Goal: Task Accomplishment & Management: Manage account settings

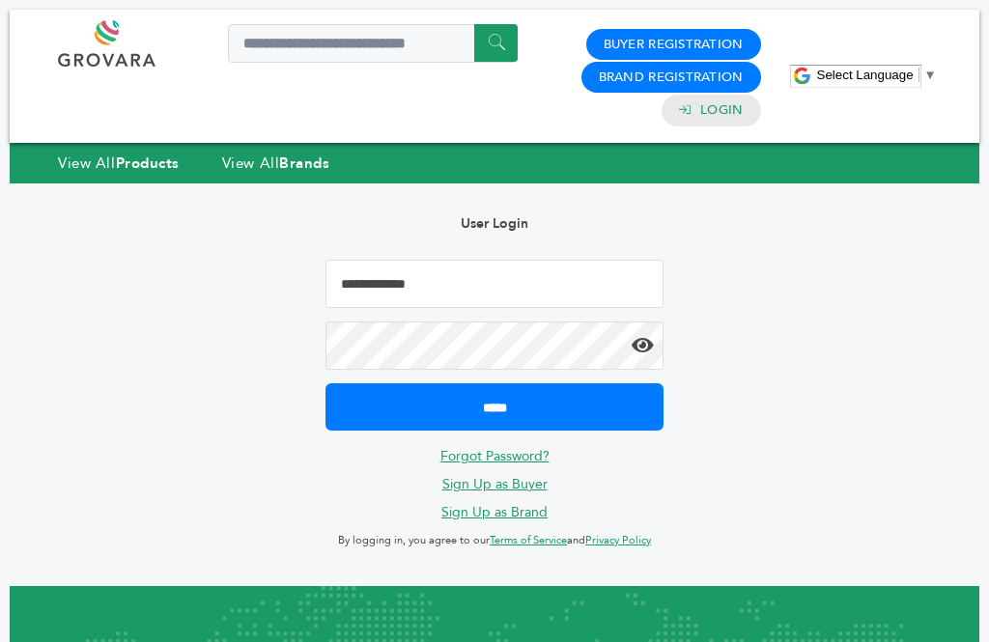
type input "**********"
click at [495, 406] on input "*****" at bounding box center [495, 406] width 338 height 47
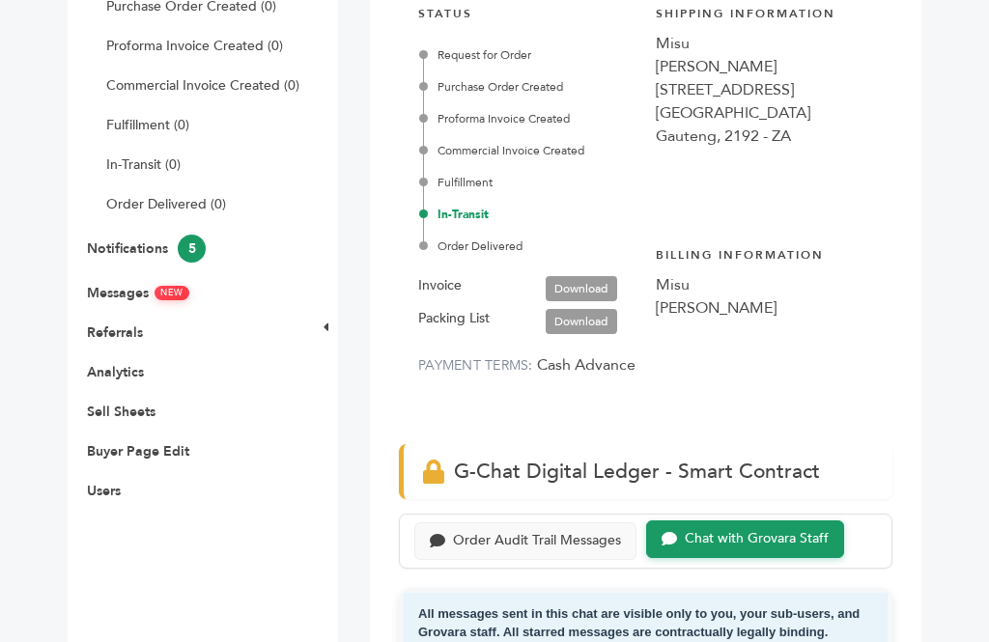
scroll to position [434, 0]
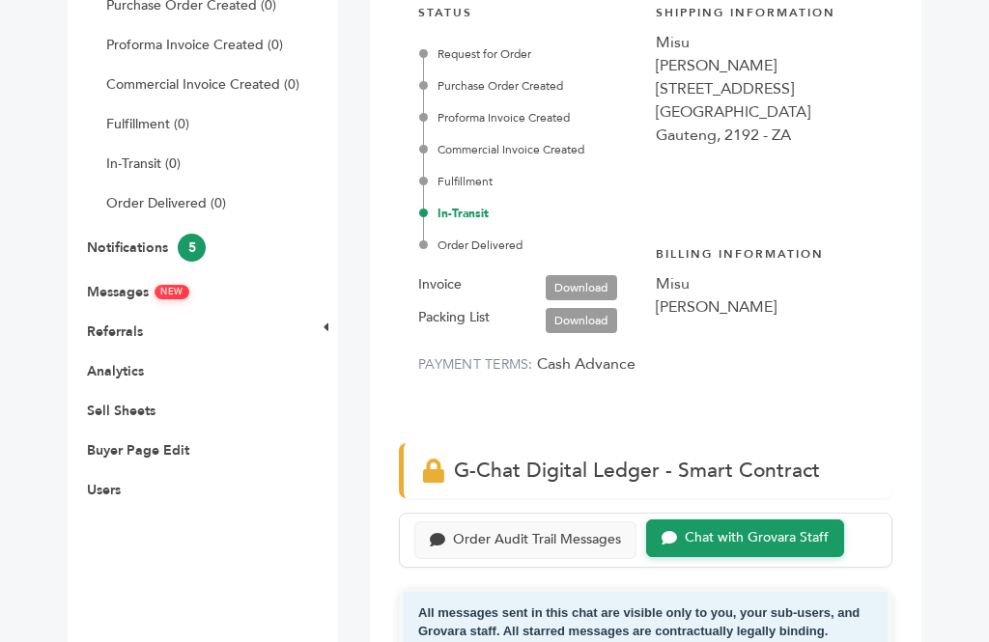
click at [580, 288] on link "Download" at bounding box center [581, 287] width 71 height 25
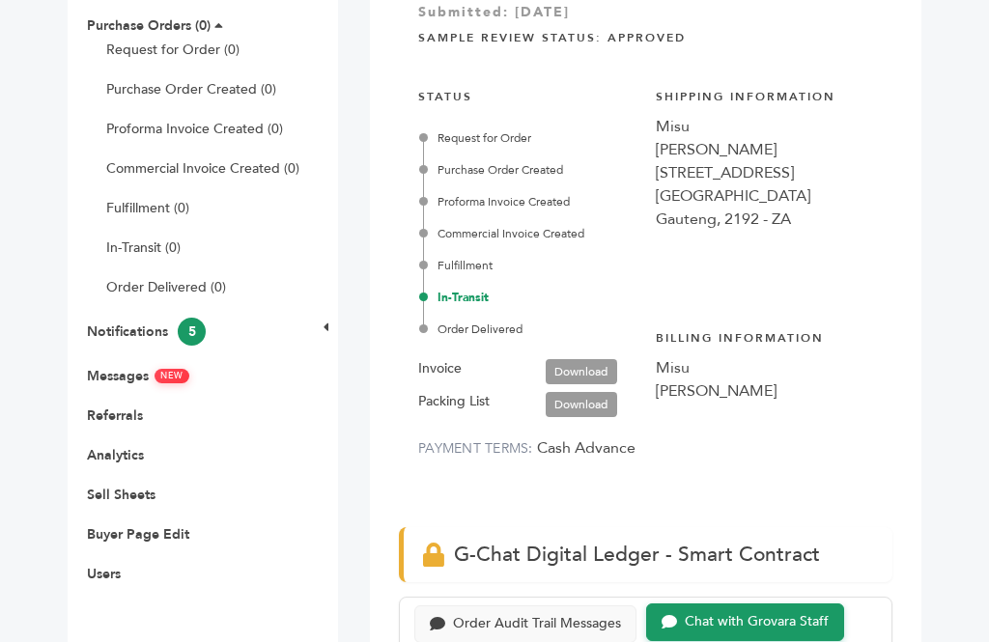
scroll to position [2777, 0]
click at [589, 401] on link "Download" at bounding box center [581, 404] width 71 height 25
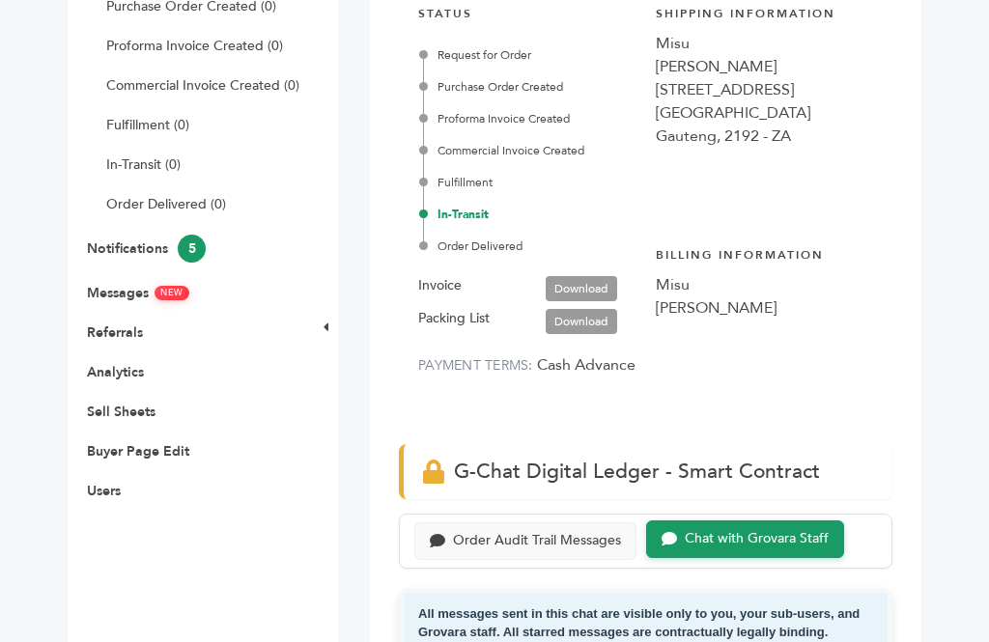
scroll to position [432, 0]
click at [595, 287] on link "Download" at bounding box center [581, 289] width 71 height 25
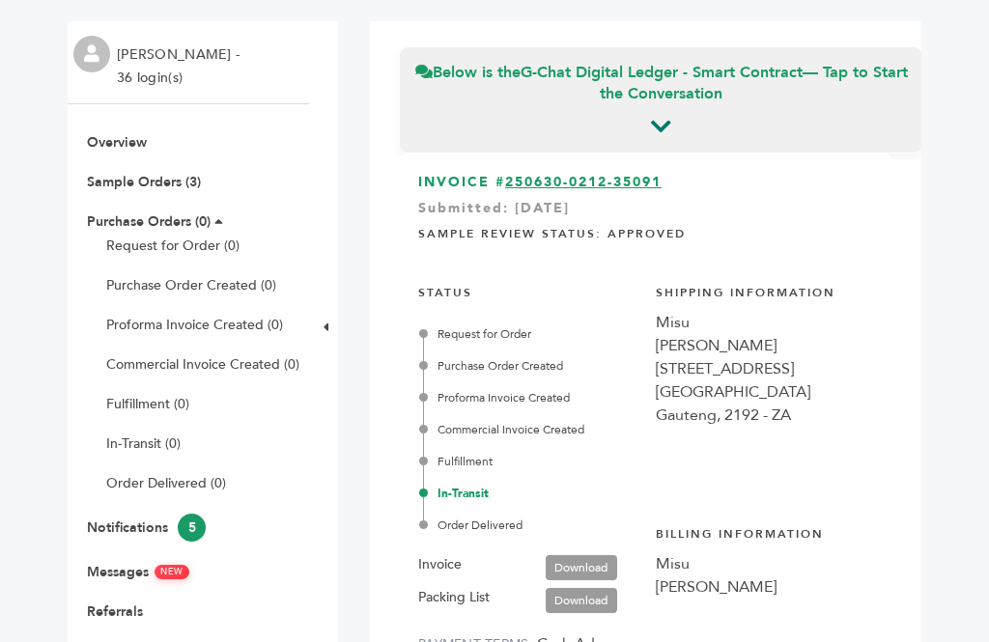
click at [616, 177] on link "250630-0212-35091" at bounding box center [583, 182] width 156 height 18
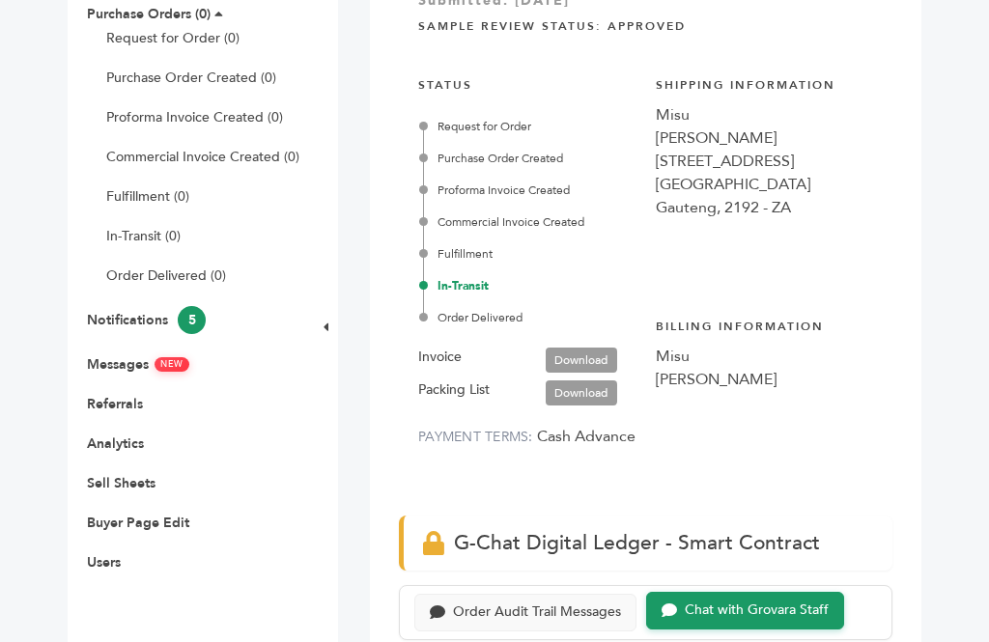
click at [107, 325] on link "Notifications 5" at bounding box center [146, 320] width 119 height 18
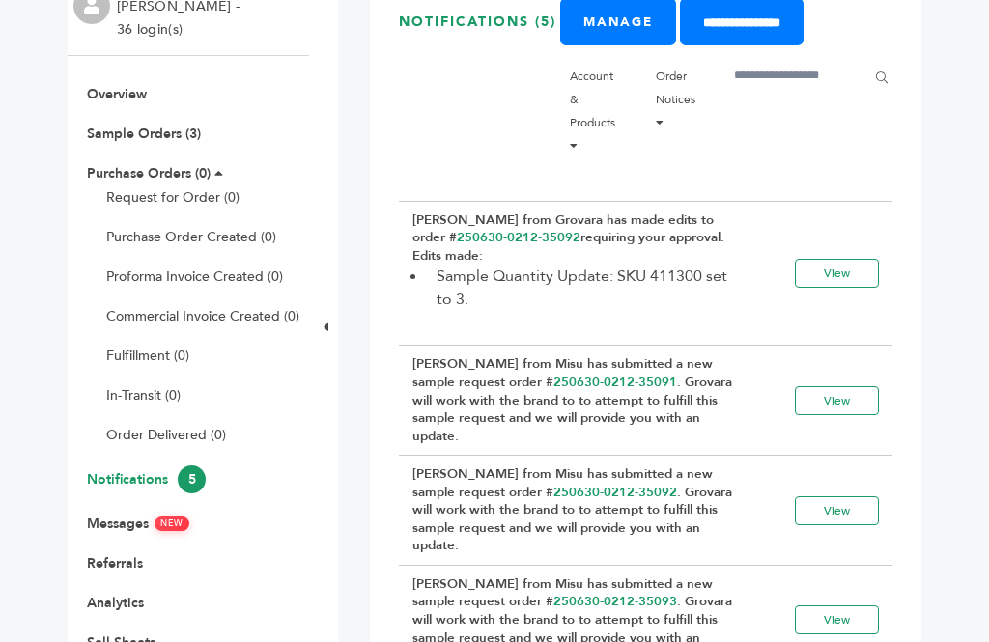
scroll to position [205, 0]
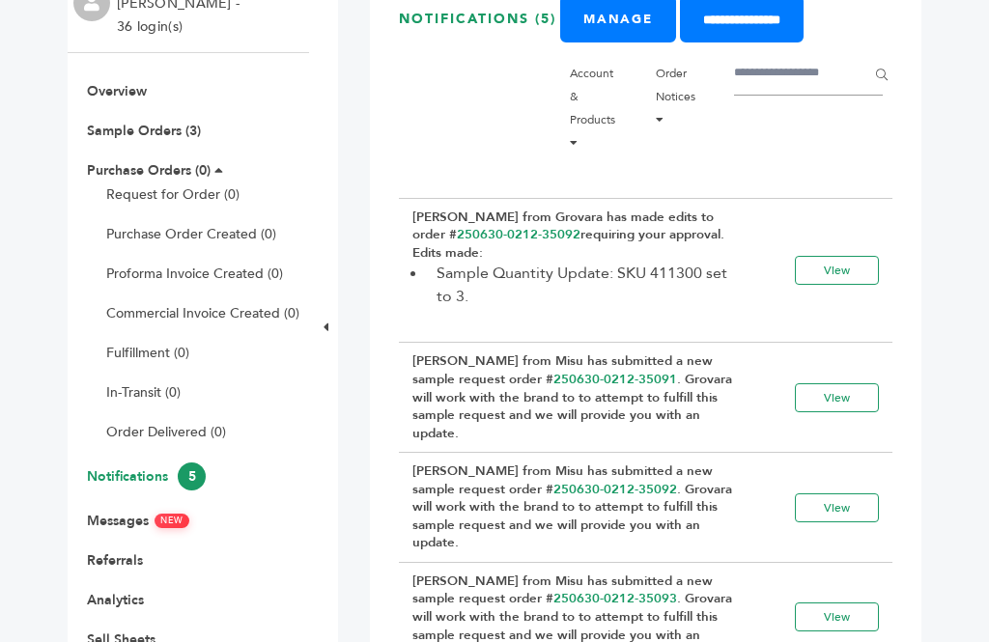
click at [118, 528] on link "Messages NEW" at bounding box center [138, 521] width 102 height 18
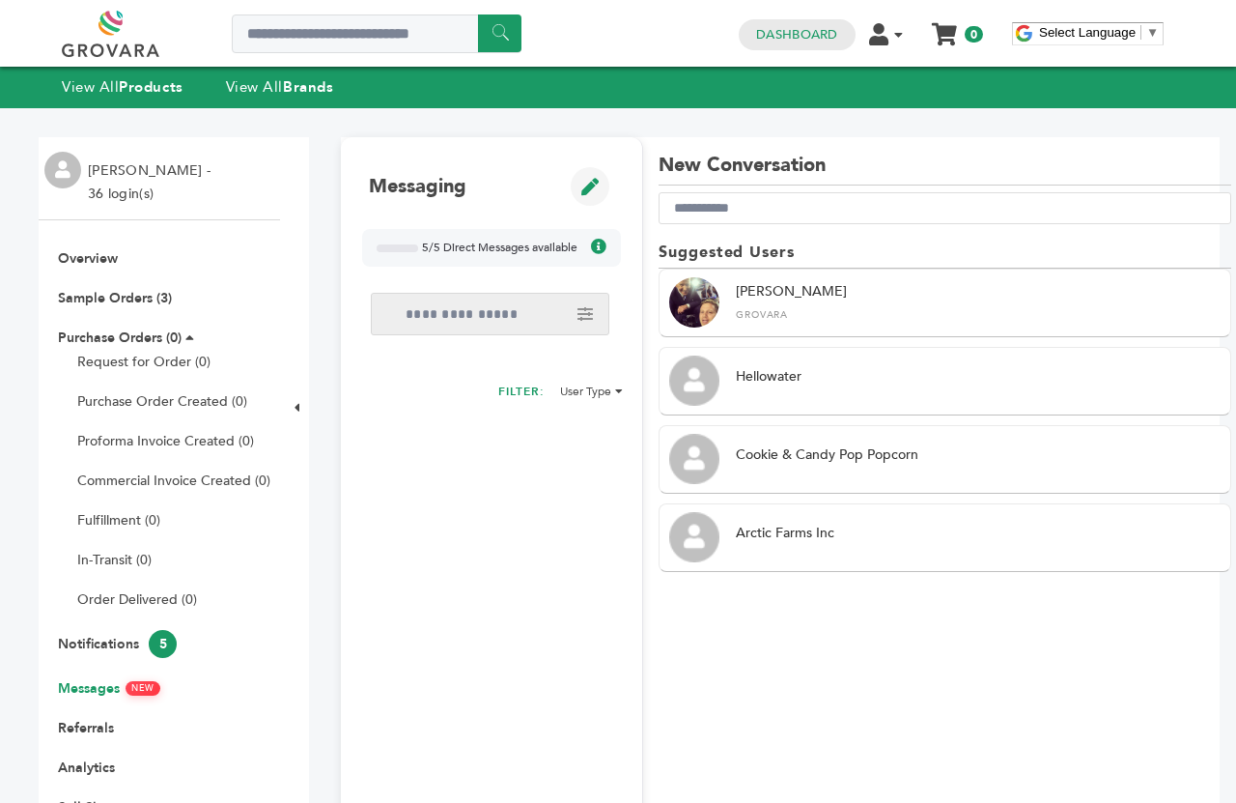
click at [607, 253] on icon at bounding box center [598, 246] width 15 height 15
click at [1100, 99] on div "View All Products View All Brands" at bounding box center [618, 87] width 1236 height 41
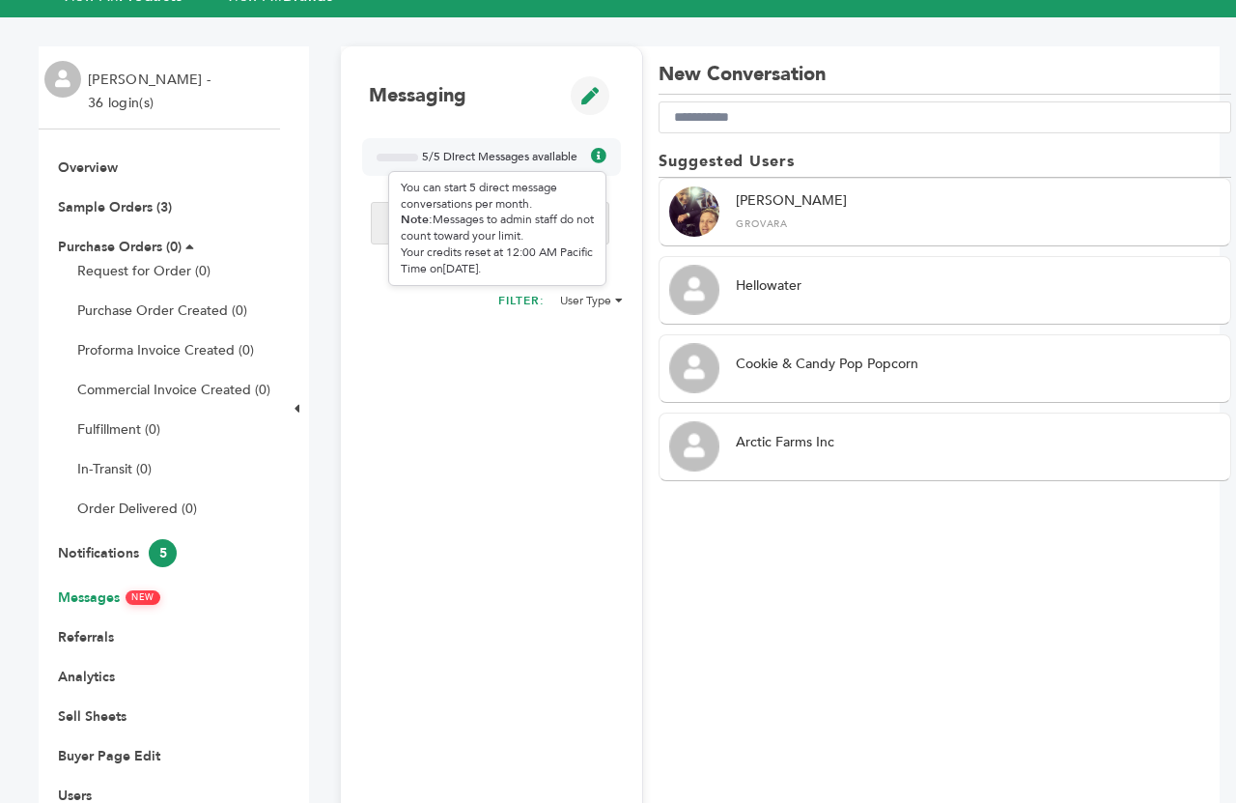
scroll to position [96, 0]
